Goal: Task Accomplishment & Management: Use online tool/utility

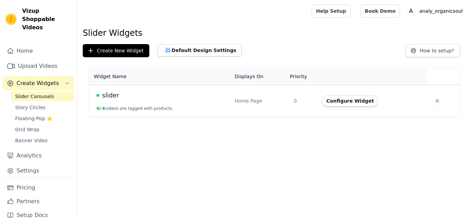
click at [129, 104] on td "slider 6 / 6 videos are tagged with products." at bounding box center [159, 101] width 142 height 32
click at [106, 97] on span "slider" at bounding box center [110, 96] width 17 height 10
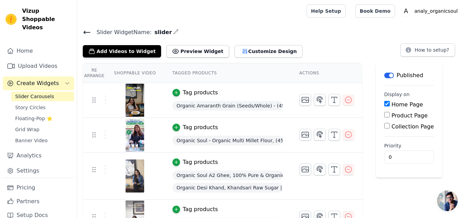
click at [384, 127] on input "Collection Page" at bounding box center [387, 126] width 6 height 6
checkbox input "true"
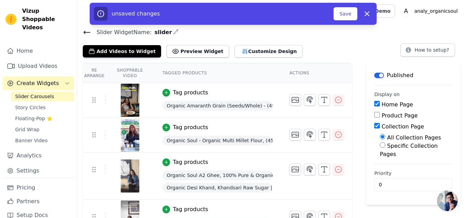
click at [385, 148] on input "Specific Collection Pages" at bounding box center [383, 145] width 6 height 6
radio input "true"
click at [394, 168] on button "Select Collection Pages" at bounding box center [412, 170] width 65 height 12
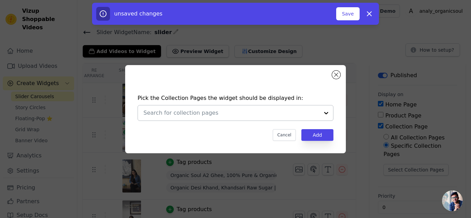
click at [239, 115] on input "text" at bounding box center [231, 113] width 176 height 8
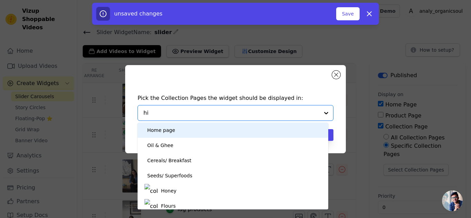
type input "hig"
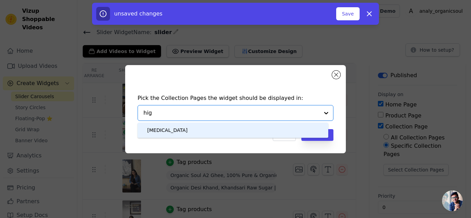
click at [170, 128] on div "[MEDICAL_DATA]" at bounding box center [167, 130] width 40 height 15
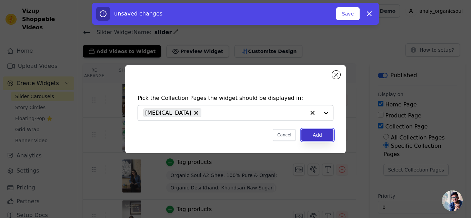
click at [311, 137] on button "Add" at bounding box center [317, 135] width 32 height 12
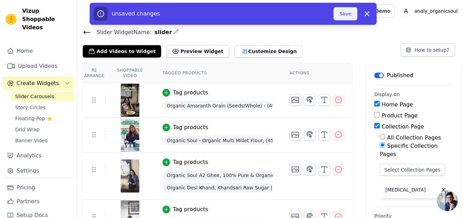
click at [343, 12] on button "Save" at bounding box center [344, 13] width 23 height 13
